Goal: Check status: Check status

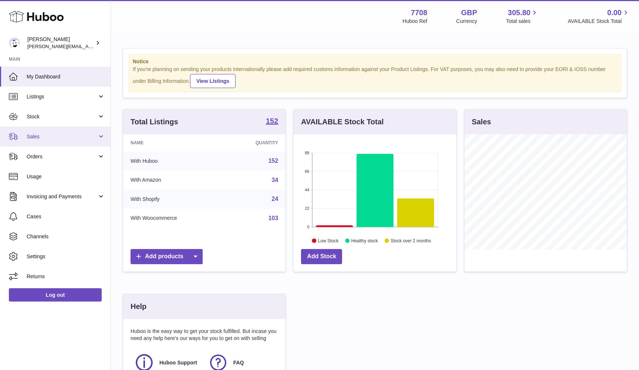
scroll to position [115, 163]
click at [73, 140] on link "Sales" at bounding box center [55, 137] width 111 height 20
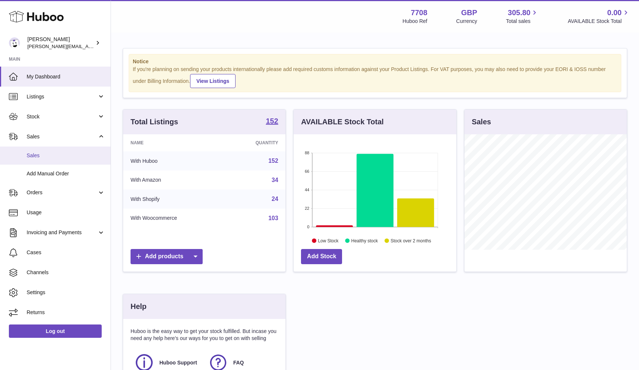
click at [73, 154] on span "Sales" at bounding box center [66, 155] width 78 height 7
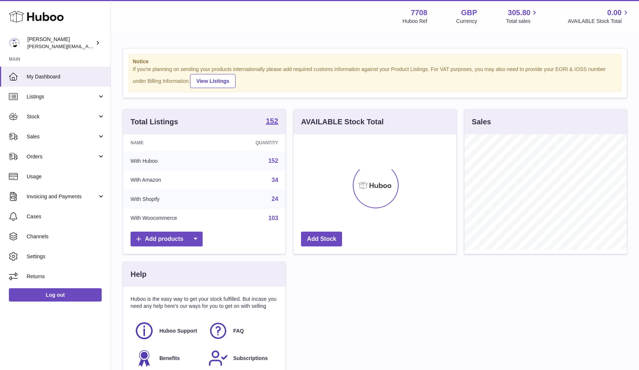
scroll to position [115, 163]
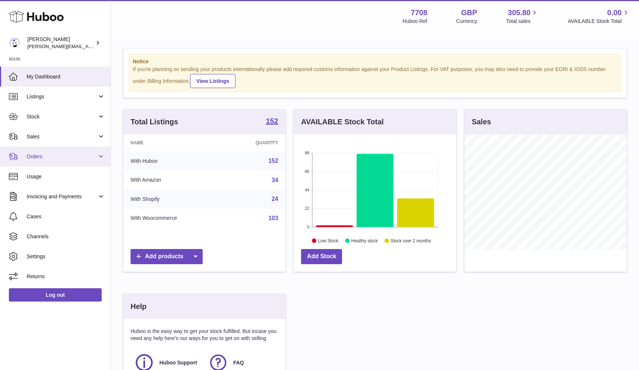
click at [48, 155] on span "Orders" at bounding box center [62, 156] width 71 height 7
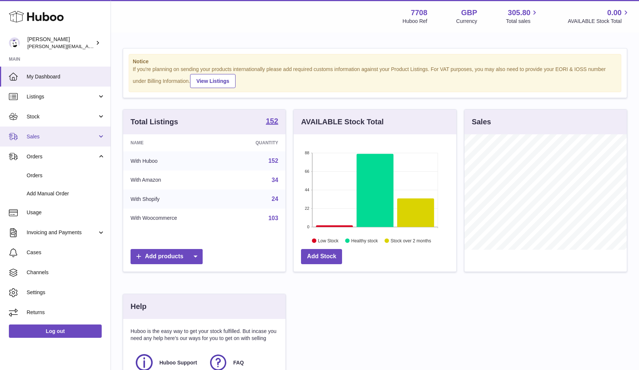
click at [46, 141] on link "Sales" at bounding box center [55, 137] width 111 height 20
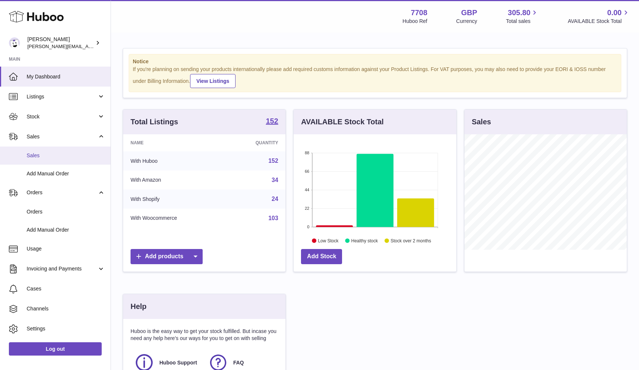
click at [44, 160] on link "Sales" at bounding box center [55, 155] width 111 height 18
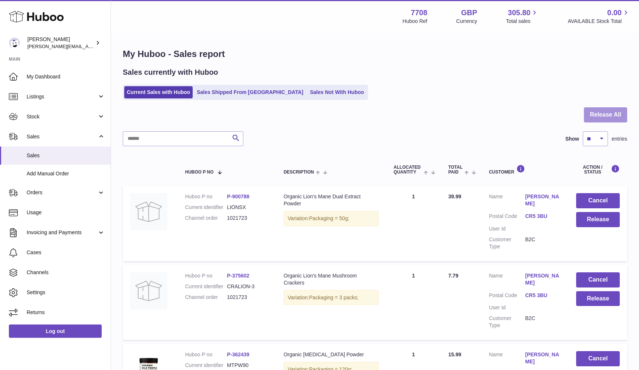
click at [610, 111] on button "Release All" at bounding box center [605, 114] width 43 height 15
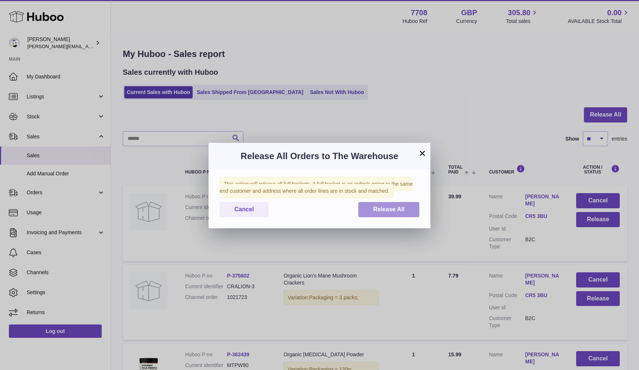
click at [383, 210] on span "Release All" at bounding box center [388, 209] width 31 height 6
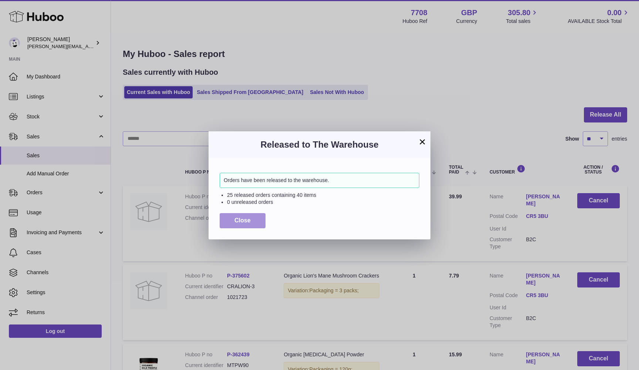
click at [230, 219] on button "Close" at bounding box center [243, 220] width 46 height 15
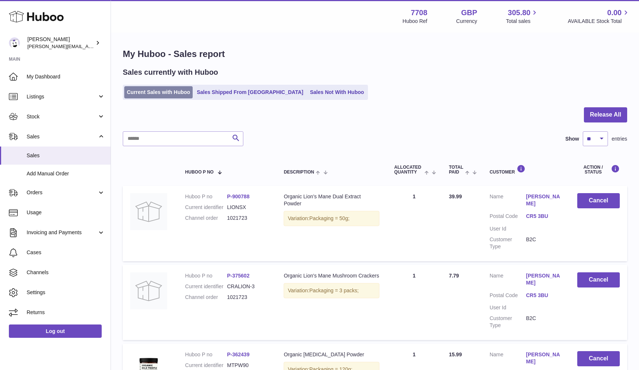
click at [162, 94] on link "Current Sales with Huboo" at bounding box center [158, 92] width 68 height 12
click at [151, 88] on link "Current Sales with Huboo" at bounding box center [158, 92] width 68 height 12
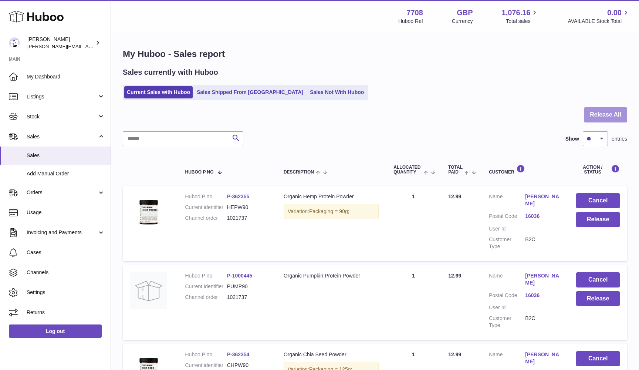
click at [594, 111] on button "Release All" at bounding box center [605, 114] width 43 height 15
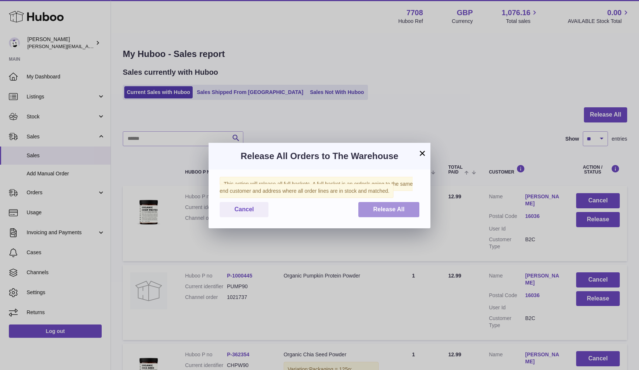
click at [384, 205] on button "Release All" at bounding box center [388, 209] width 61 height 15
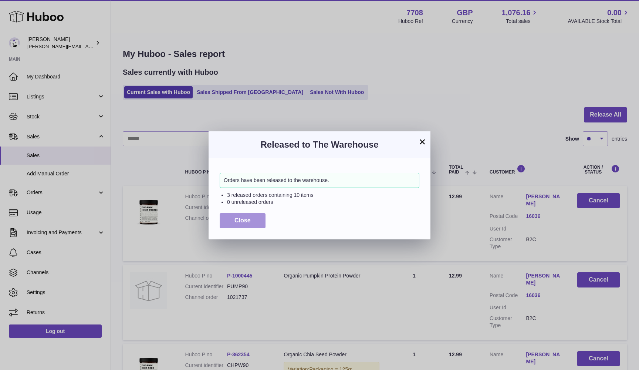
click at [228, 220] on button "Close" at bounding box center [243, 220] width 46 height 15
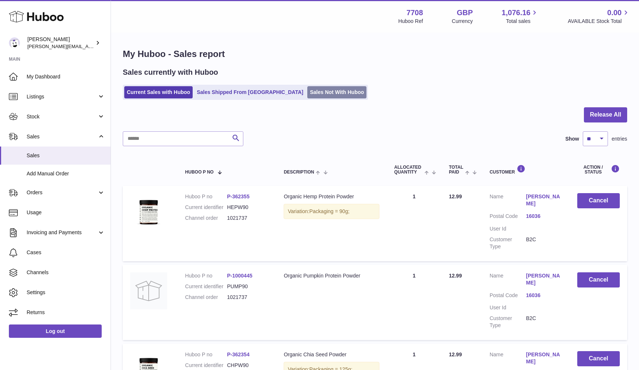
click at [307, 93] on link "Sales Not With Huboo" at bounding box center [336, 92] width 59 height 12
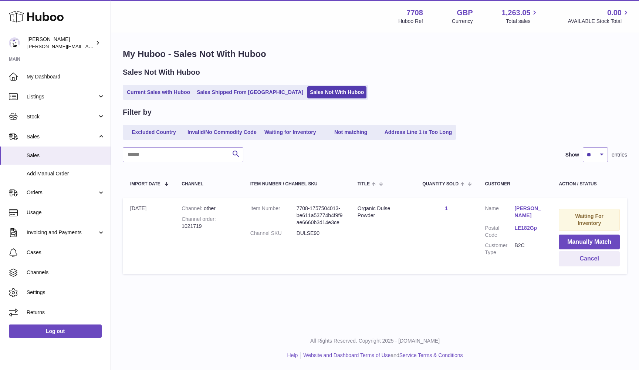
click at [184, 225] on div "Channel order 1021719" at bounding box center [209, 223] width 54 height 14
drag, startPoint x: 182, startPoint y: 224, endPoint x: 213, endPoint y: 224, distance: 31.8
click at [213, 224] on div "Channel order 1021719" at bounding box center [209, 223] width 54 height 14
copy div "1021719"
click at [157, 94] on link "Current Sales with Huboo" at bounding box center [158, 92] width 68 height 12
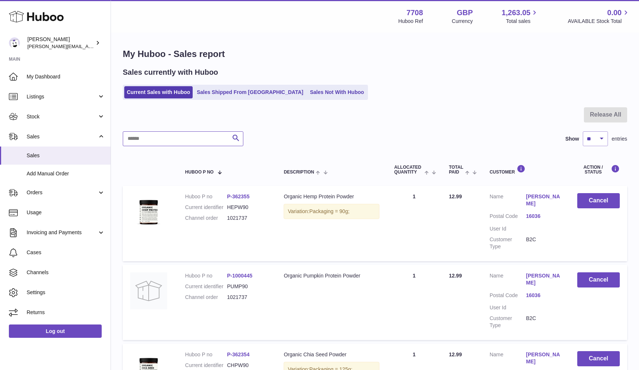
click at [135, 137] on input "text" at bounding box center [183, 138] width 121 height 15
paste input "*******"
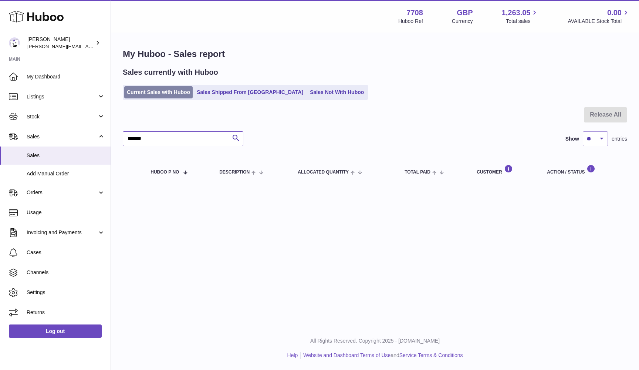
type input "*******"
click at [172, 93] on link "Current Sales with Huboo" at bounding box center [158, 92] width 68 height 12
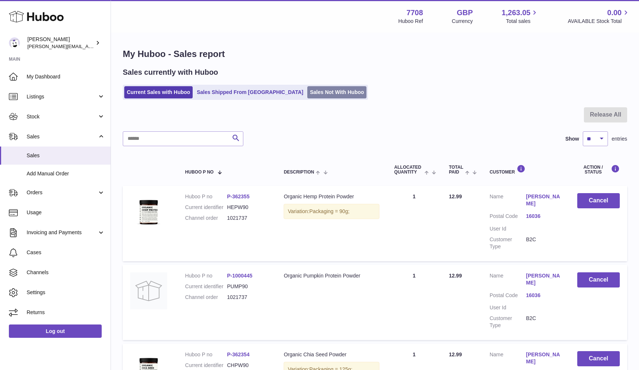
click at [307, 88] on link "Sales Not With Huboo" at bounding box center [336, 92] width 59 height 12
